Goal: Find specific page/section: Find specific page/section

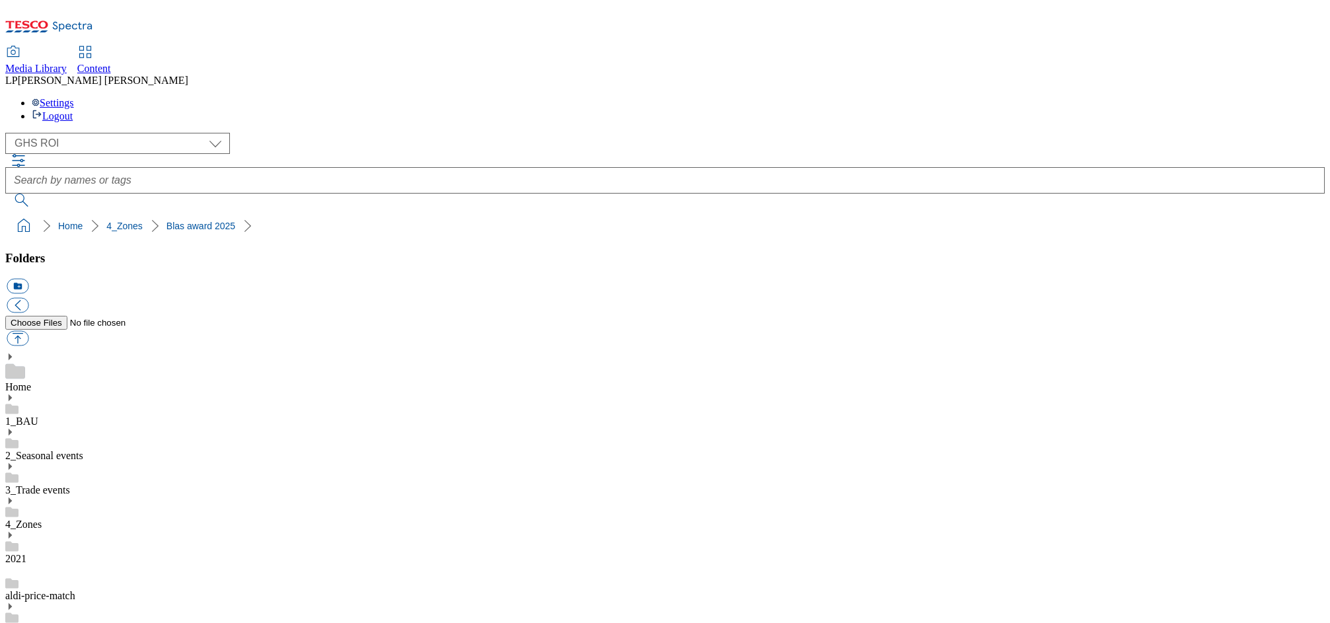
select select "flare-ghs-roi"
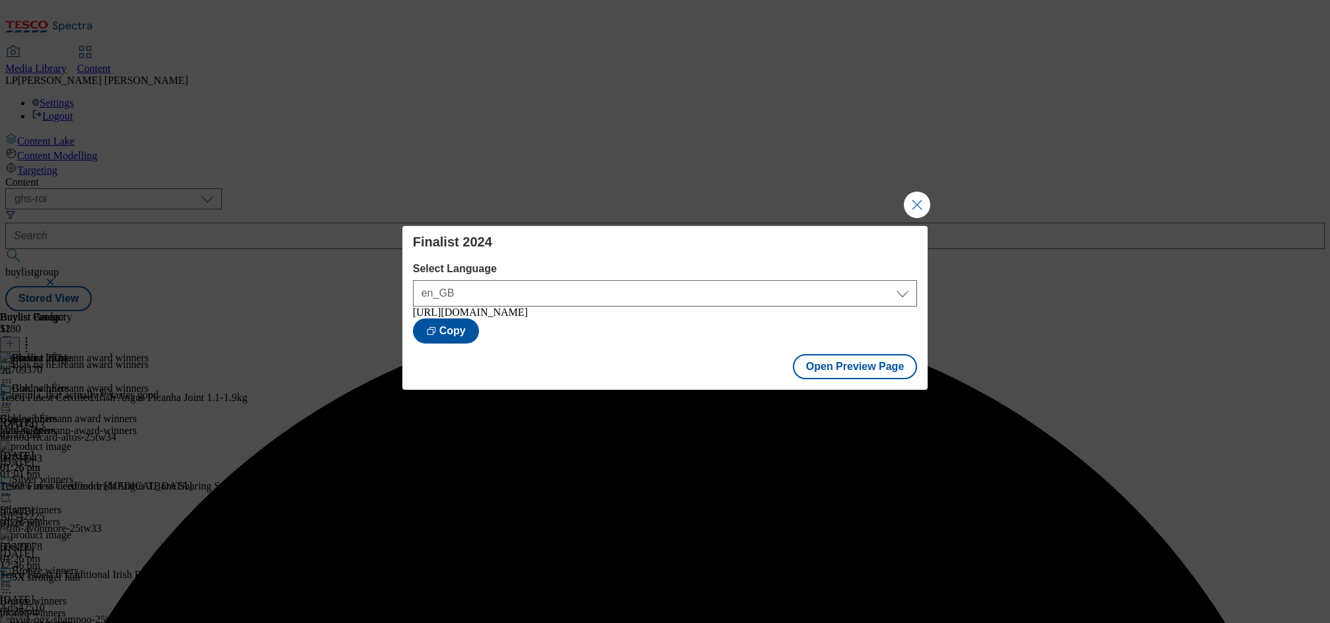
select select "ghs-roi"
click at [920, 196] on button "Close Modal" at bounding box center [917, 205] width 26 height 26
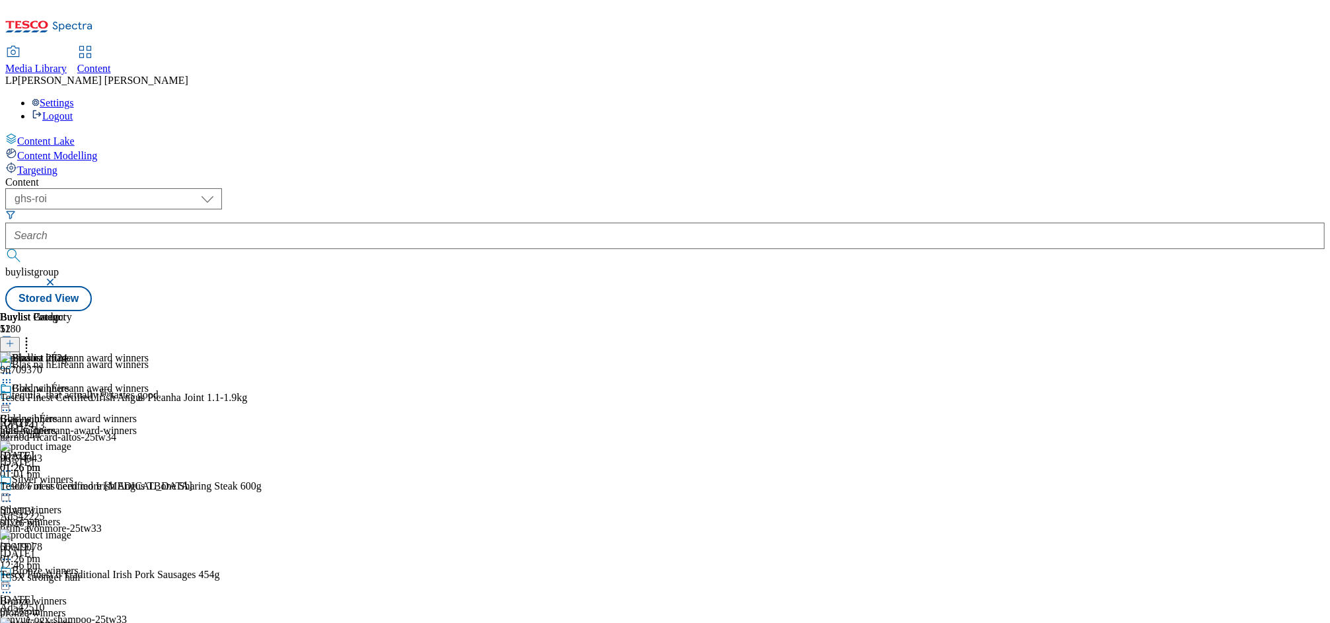
click at [13, 397] on icon at bounding box center [6, 403] width 13 height 13
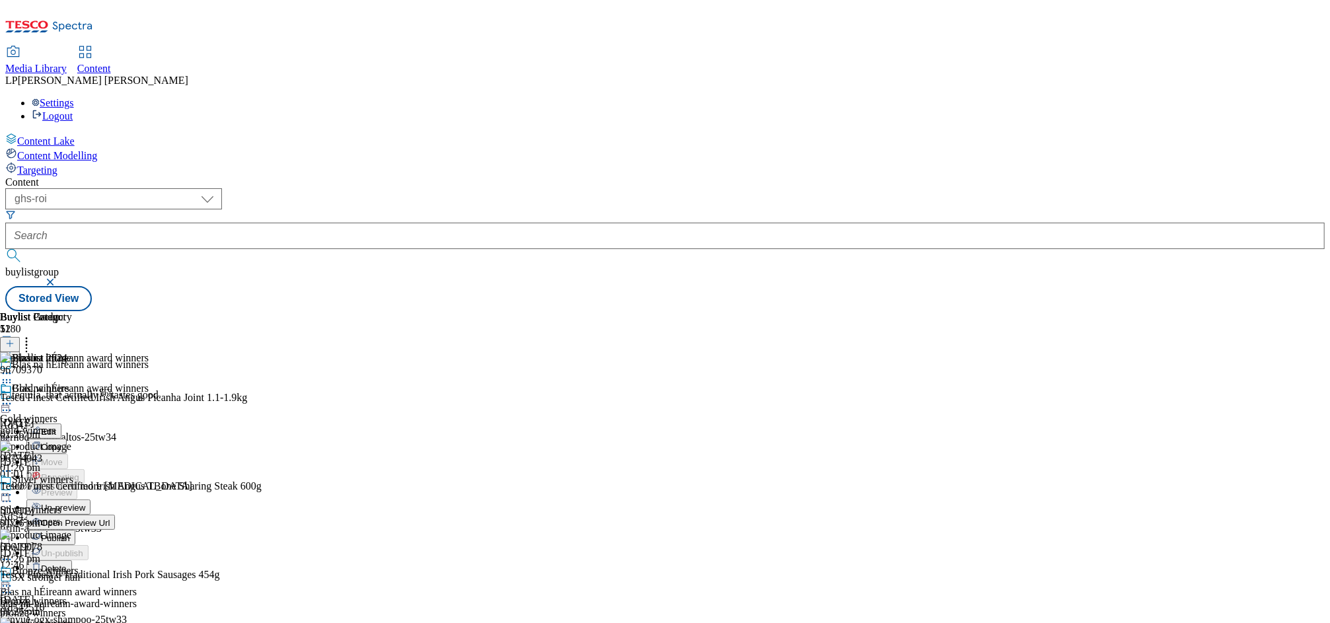
click at [110, 518] on span "Open Preview Url" at bounding box center [75, 523] width 69 height 10
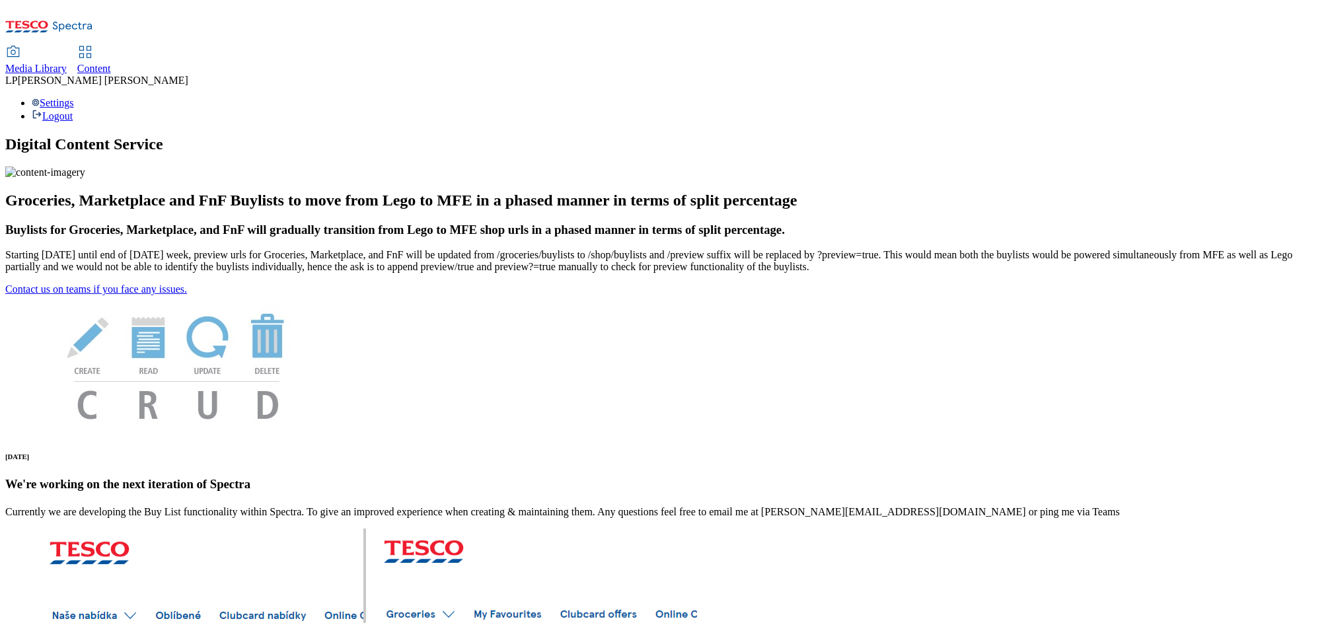
click at [67, 63] on span "Media Library" at bounding box center [35, 68] width 61 height 11
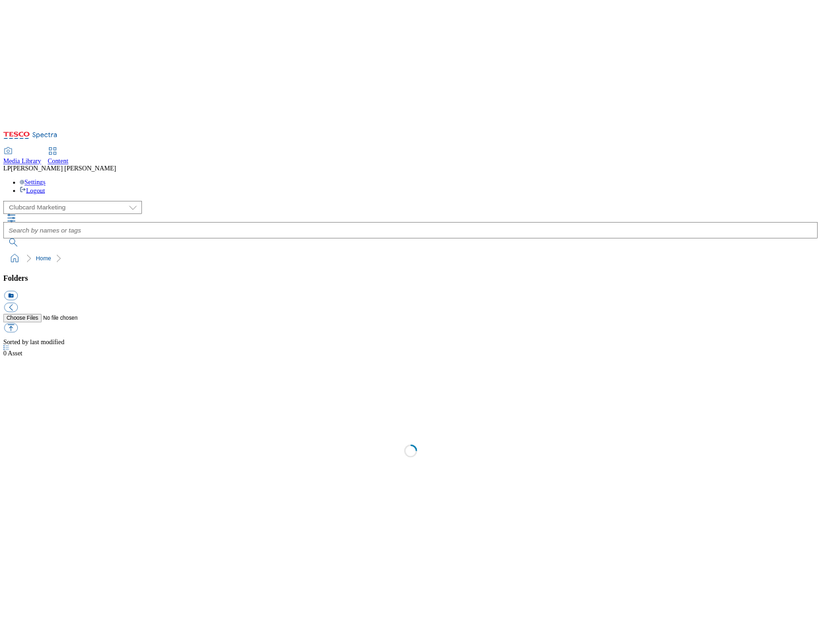
scroll to position [1, 0]
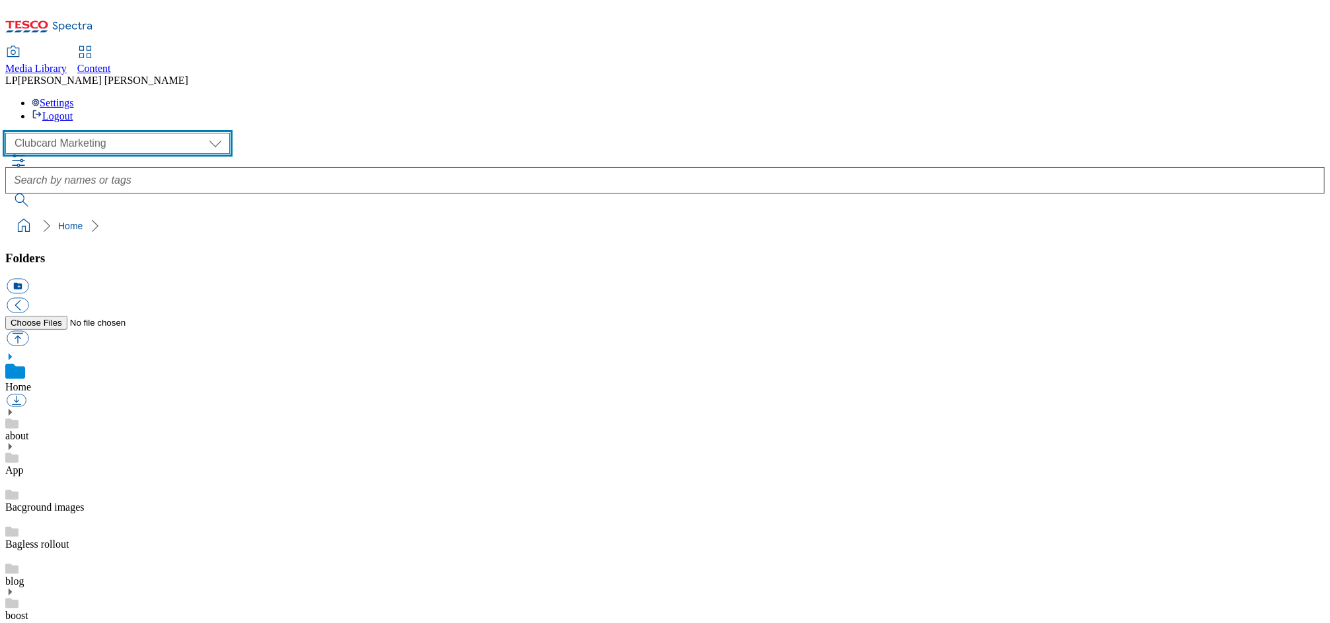
click at [114, 133] on select "Clubcard Marketing Demo Dotcom UK Emails GHS Marketing UK GHS Product UK GHS RO…" at bounding box center [117, 143] width 225 height 21
select select "flare-ghs-roi"
click at [9, 133] on select "Clubcard Marketing Demo Dotcom UK Emails GHS Marketing UK GHS Product UK GHS RO…" at bounding box center [117, 143] width 225 height 21
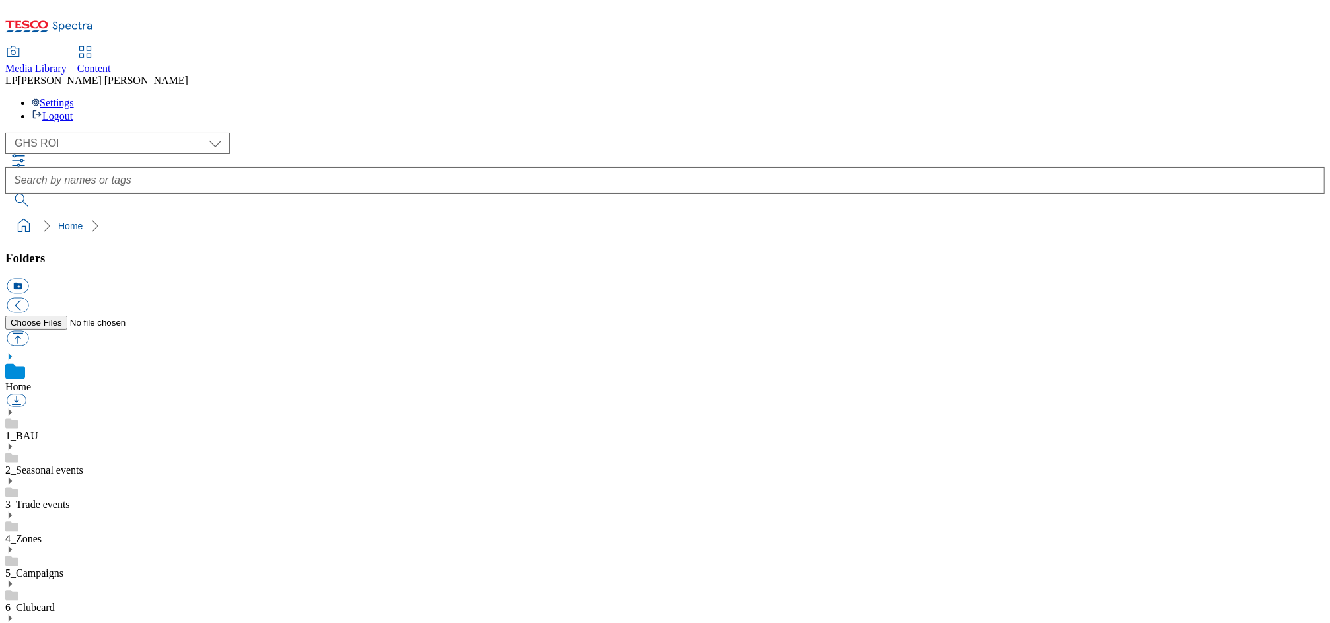
click at [15, 580] on icon at bounding box center [9, 584] width 9 height 9
